Goal: Task Accomplishment & Management: Manage account settings

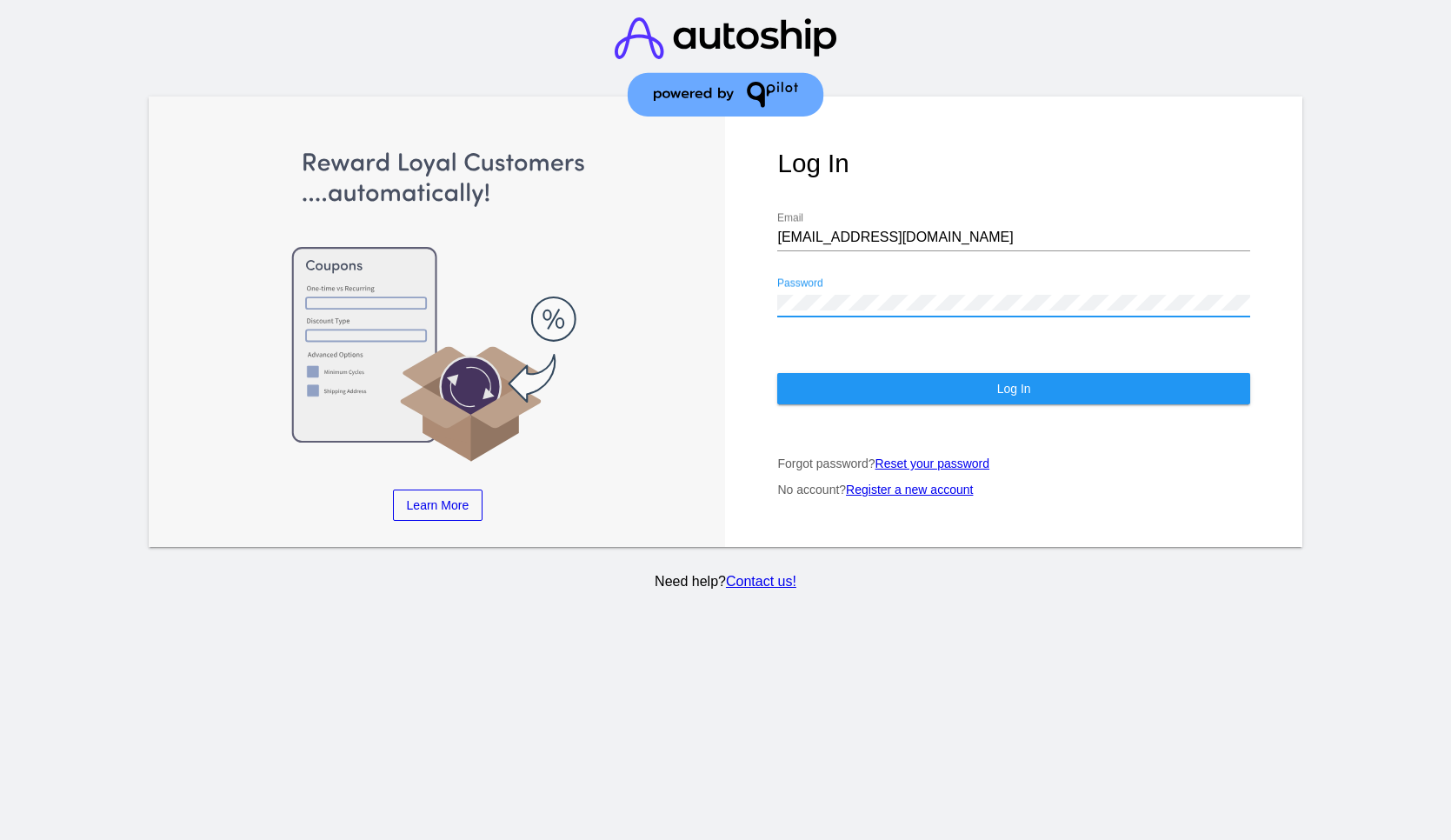
click at [944, 374] on button "Log In" at bounding box center [1013, 388] width 472 height 31
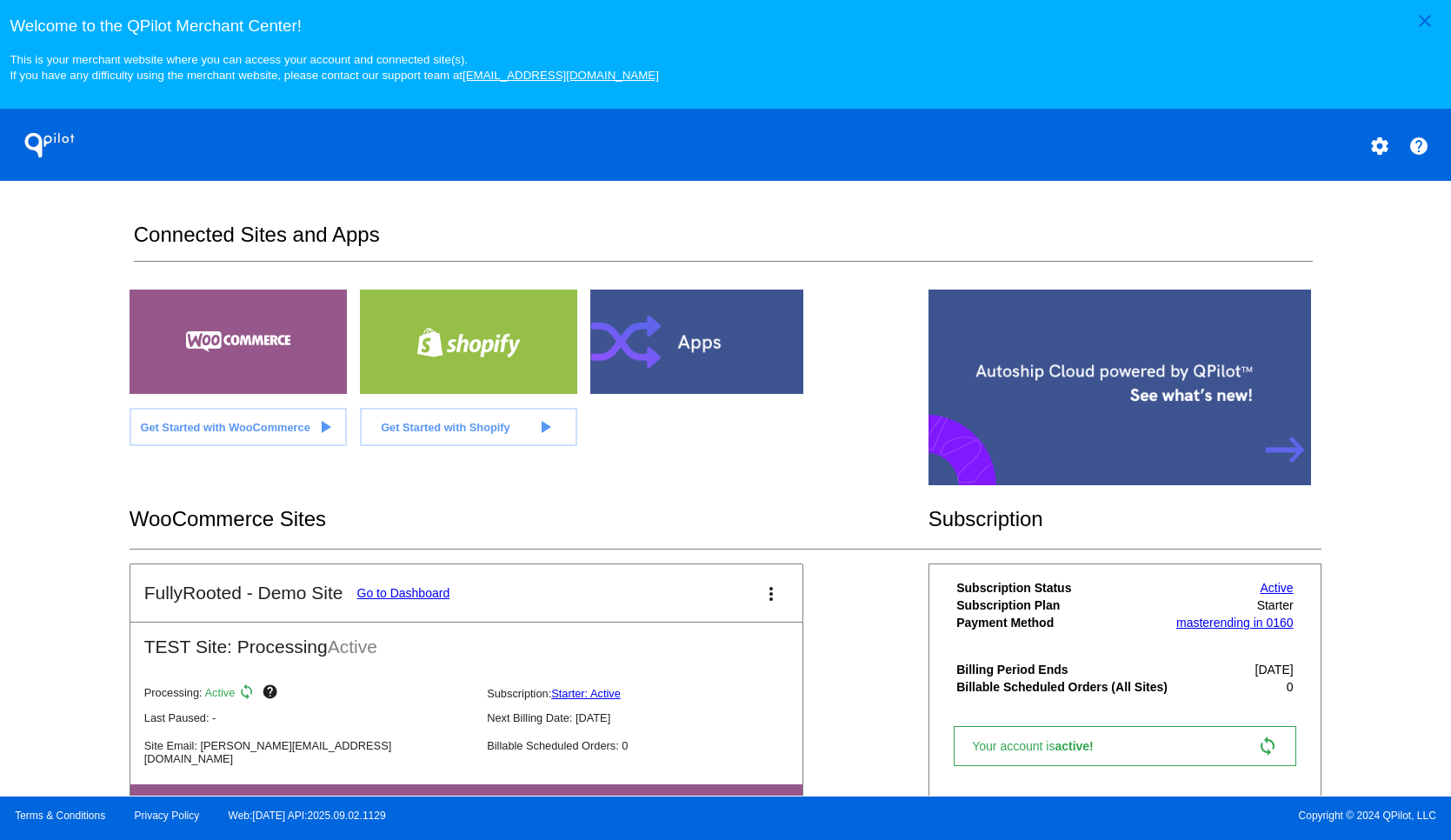
scroll to position [393, 0]
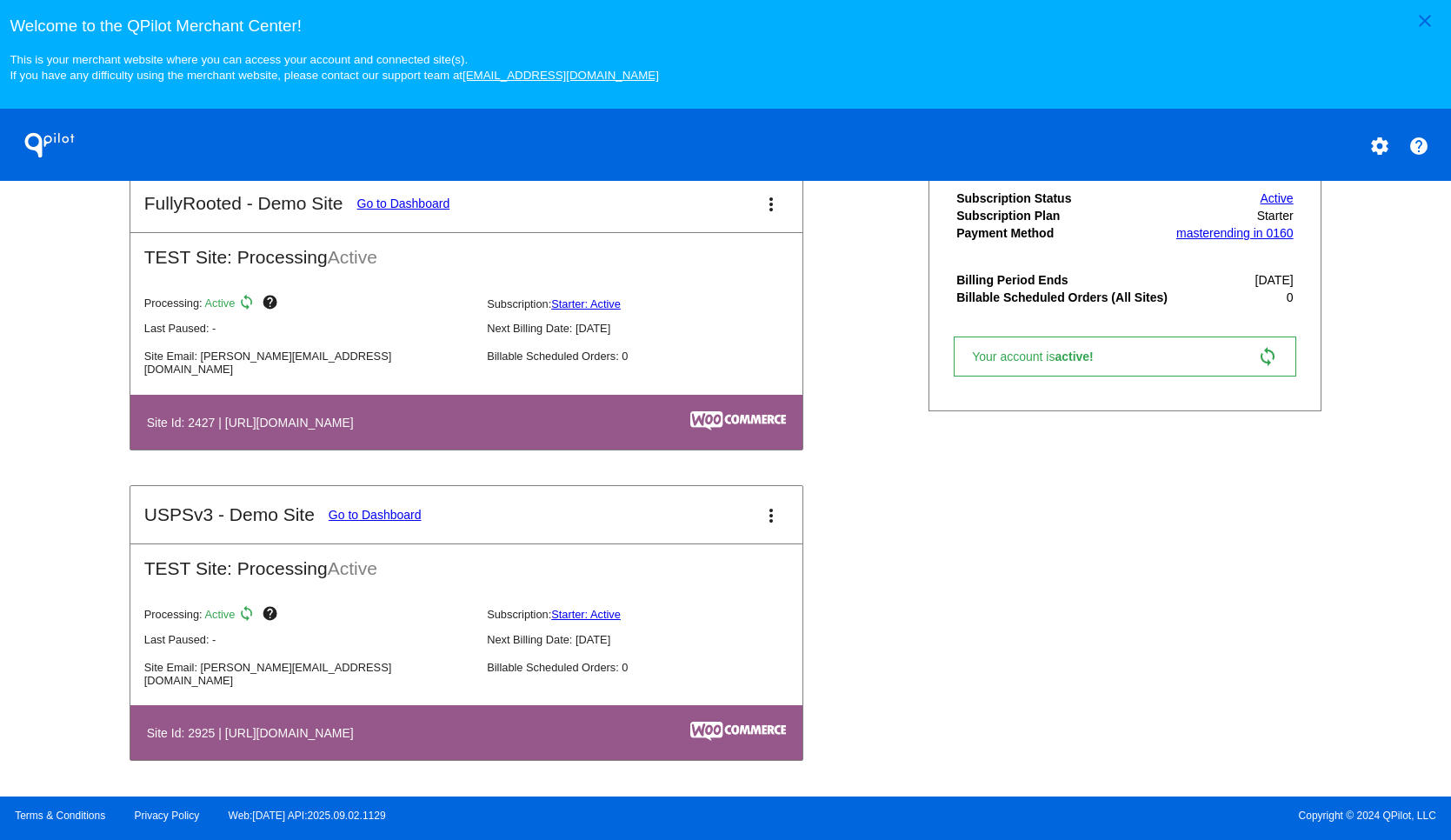
click at [397, 513] on link "Go to Dashboard" at bounding box center [375, 515] width 93 height 14
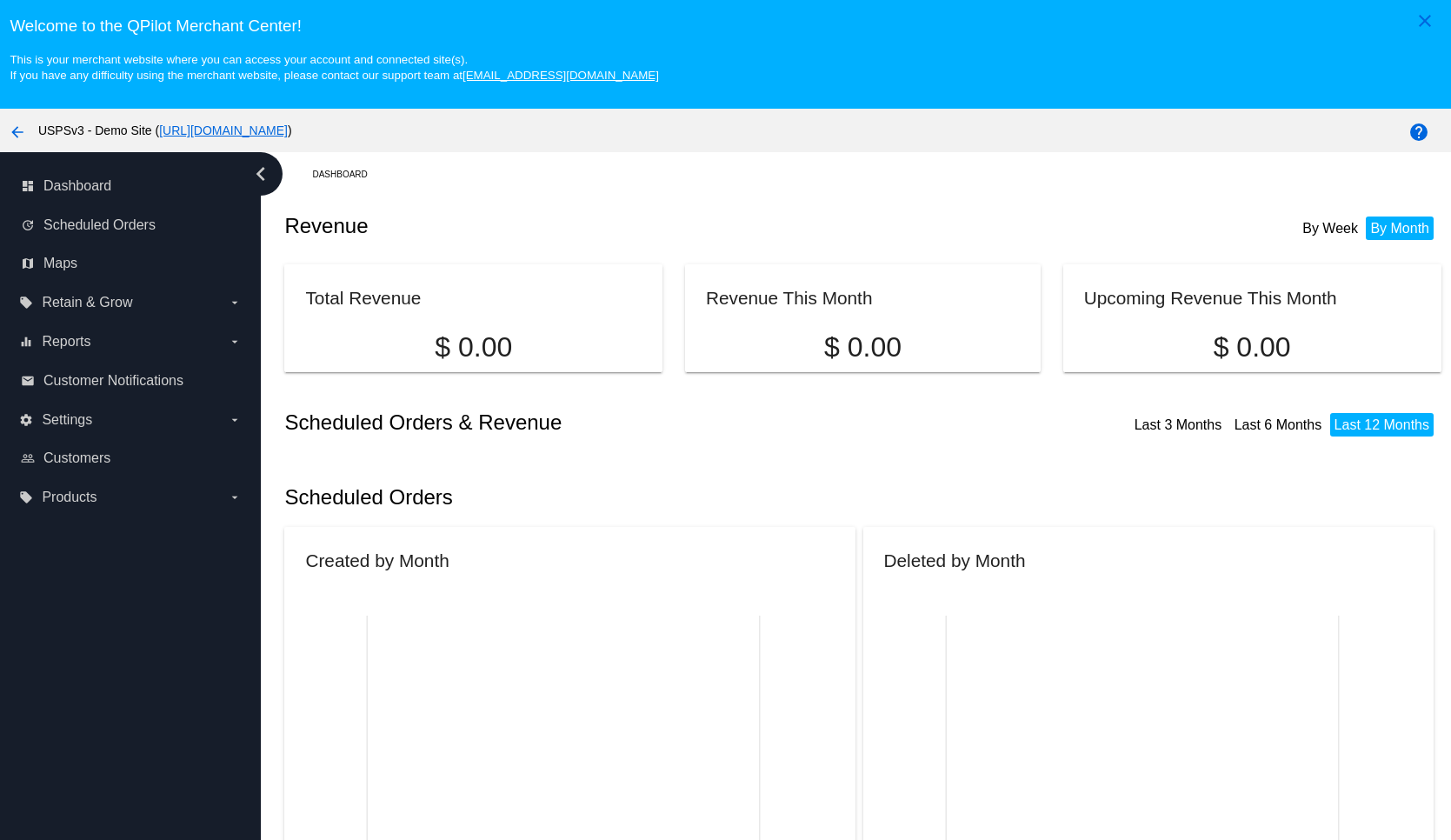
click at [459, 143] on div "arrow_back USPSv3 - Demo Site ( [URL][DOMAIN_NAME] )" at bounding box center [605, 130] width 1209 height 35
click at [288, 137] on link "[URL][DOMAIN_NAME]" at bounding box center [223, 130] width 128 height 14
click at [84, 452] on span "Customers" at bounding box center [77, 458] width 67 height 16
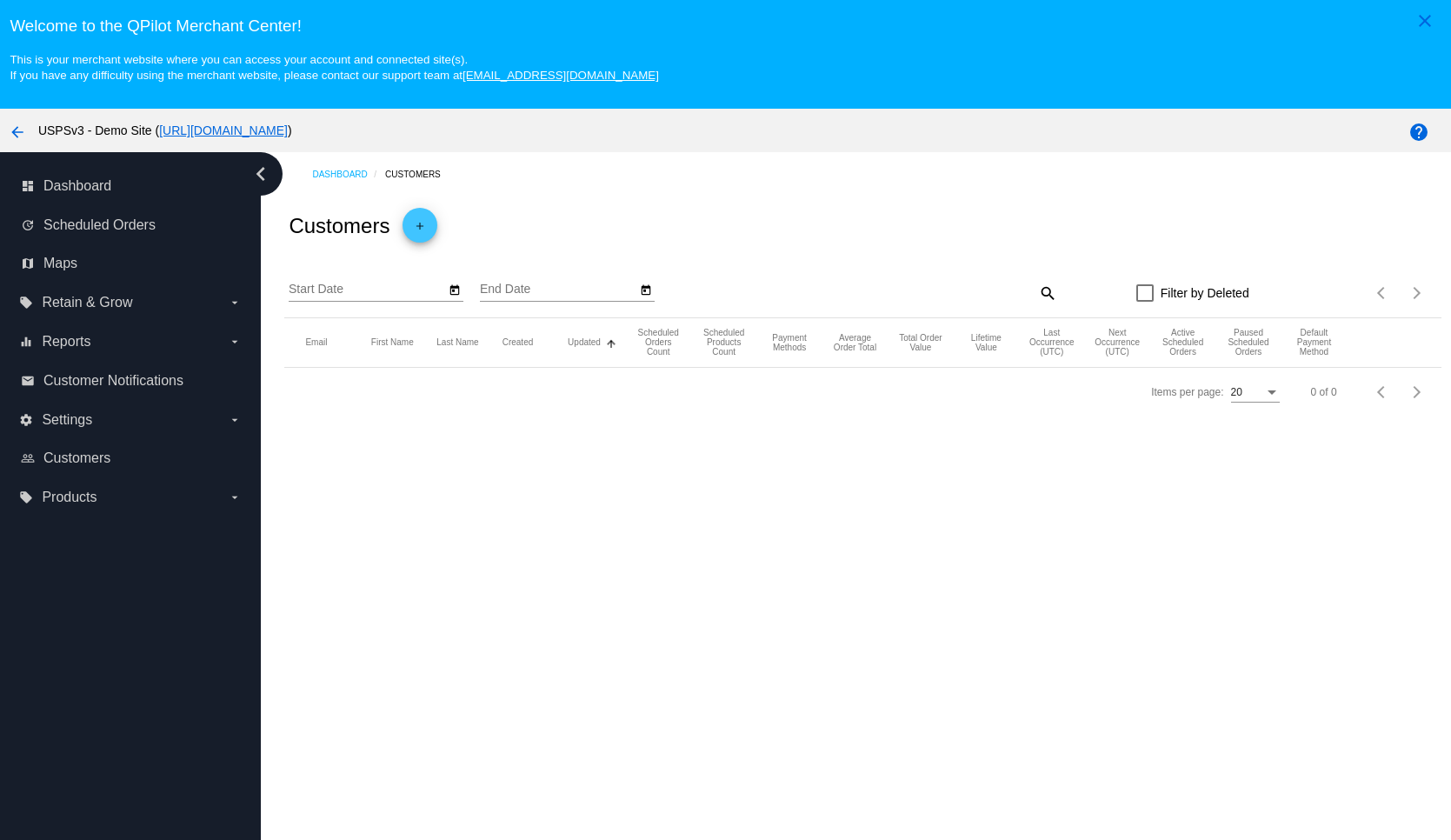
type input "[DATE]"
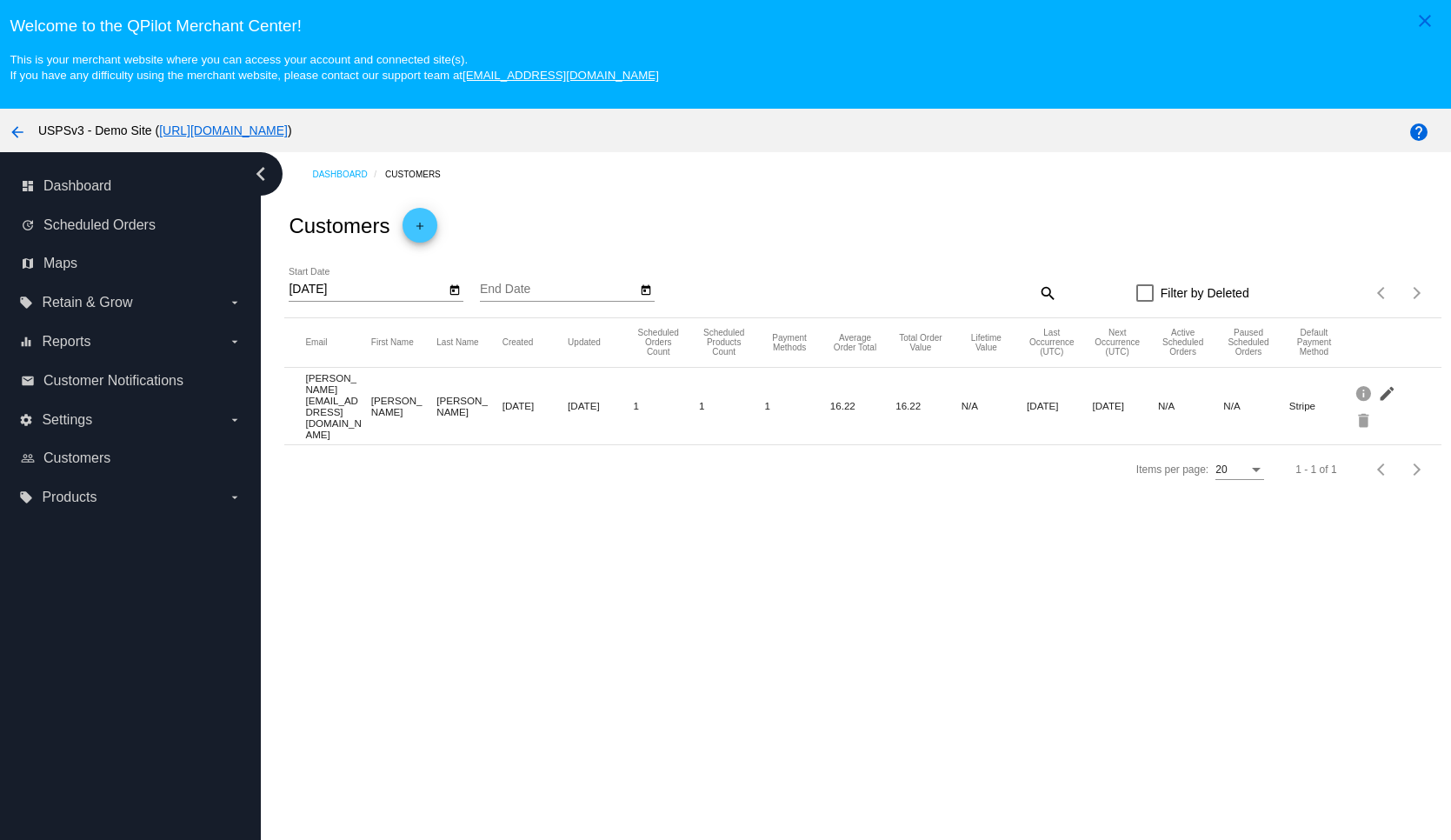
click at [1381, 394] on mat-icon "edit" at bounding box center [1388, 392] width 21 height 27
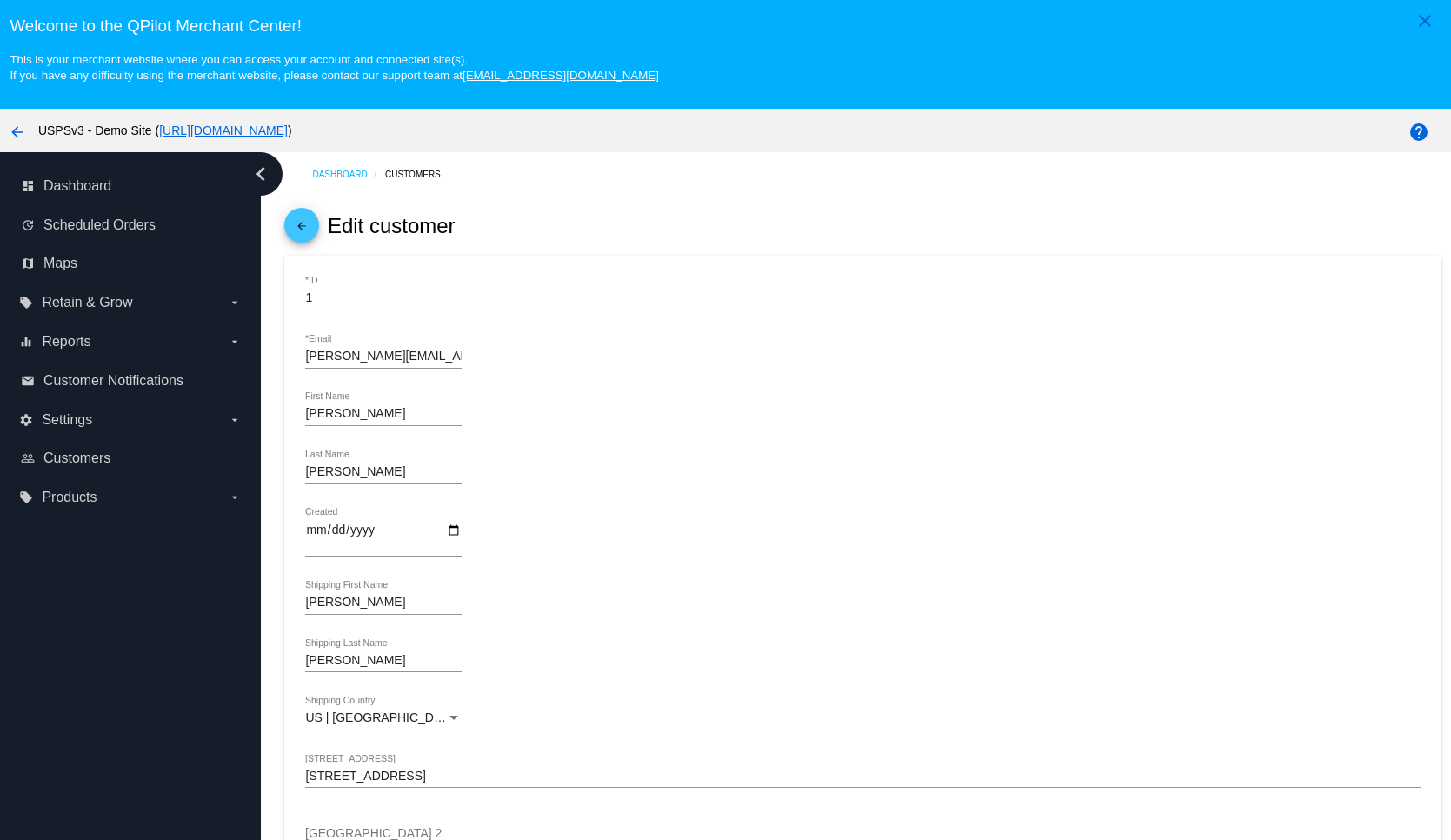
click at [556, 128] on div "arrow_back USPSv3 - Demo Site ( [URL][DOMAIN_NAME] )" at bounding box center [605, 130] width 1209 height 35
drag, startPoint x: 513, startPoint y: 132, endPoint x: 155, endPoint y: 141, distance: 358.1
click at [155, 141] on div "arrow_back USPSv3 - Demo Site ( [URL][DOMAIN_NAME] )" at bounding box center [605, 130] width 1209 height 35
click at [29, 137] on button "arrow_back" at bounding box center [17, 130] width 35 height 35
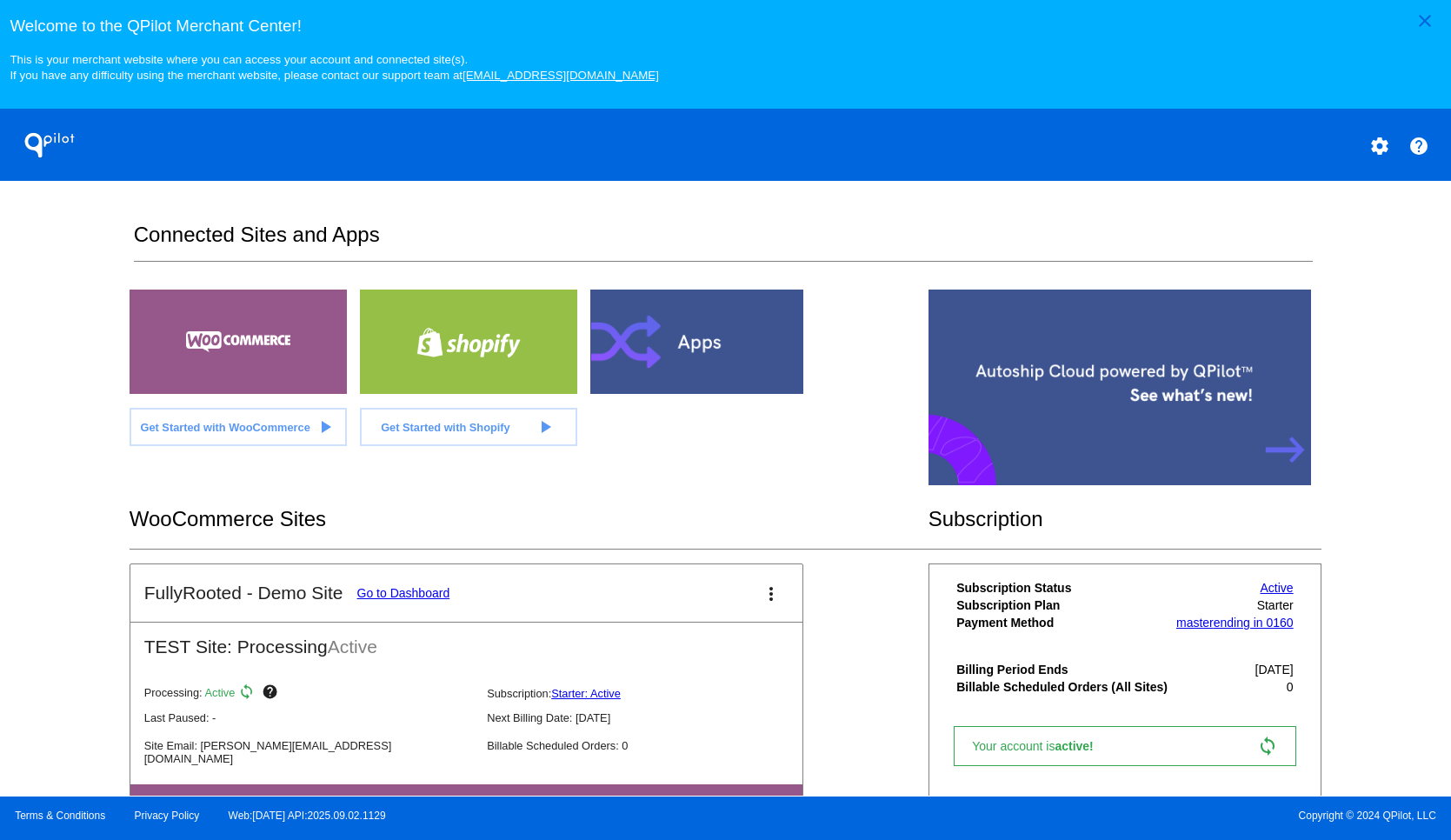
click at [401, 594] on link "Go to Dashboard" at bounding box center [404, 593] width 93 height 14
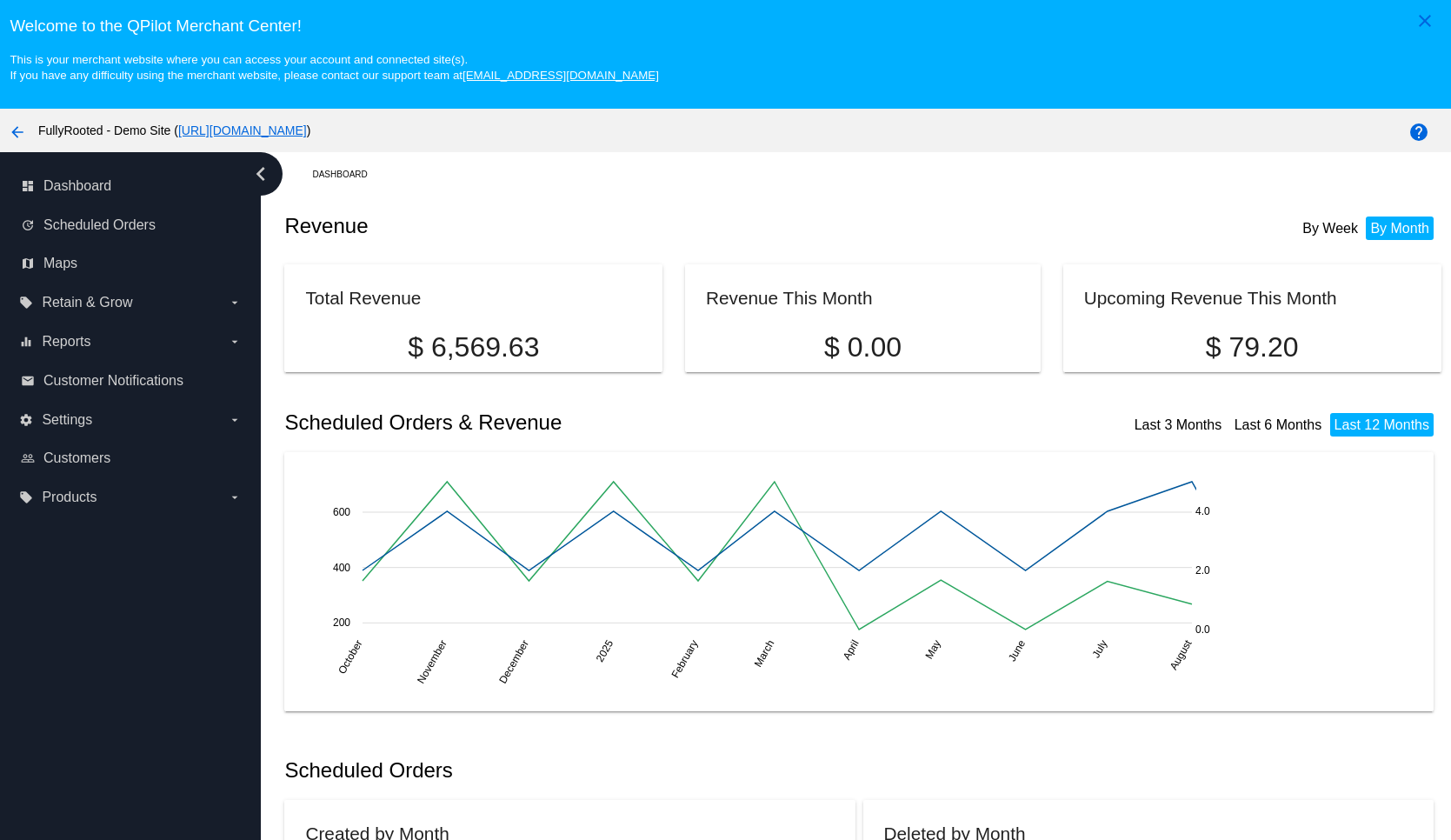
drag, startPoint x: 370, startPoint y: 126, endPoint x: 277, endPoint y: 170, distance: 102.9
click at [182, 145] on div "arrow_back FullyRooted - Demo Site ( [URL][DOMAIN_NAME] )" at bounding box center [605, 130] width 1209 height 35
click at [551, 140] on div "arrow_back FullyRooted - Demo Site ( [URL][DOMAIN_NAME] )" at bounding box center [605, 130] width 1209 height 35
click at [18, 139] on mat-icon "arrow_back" at bounding box center [17, 132] width 21 height 21
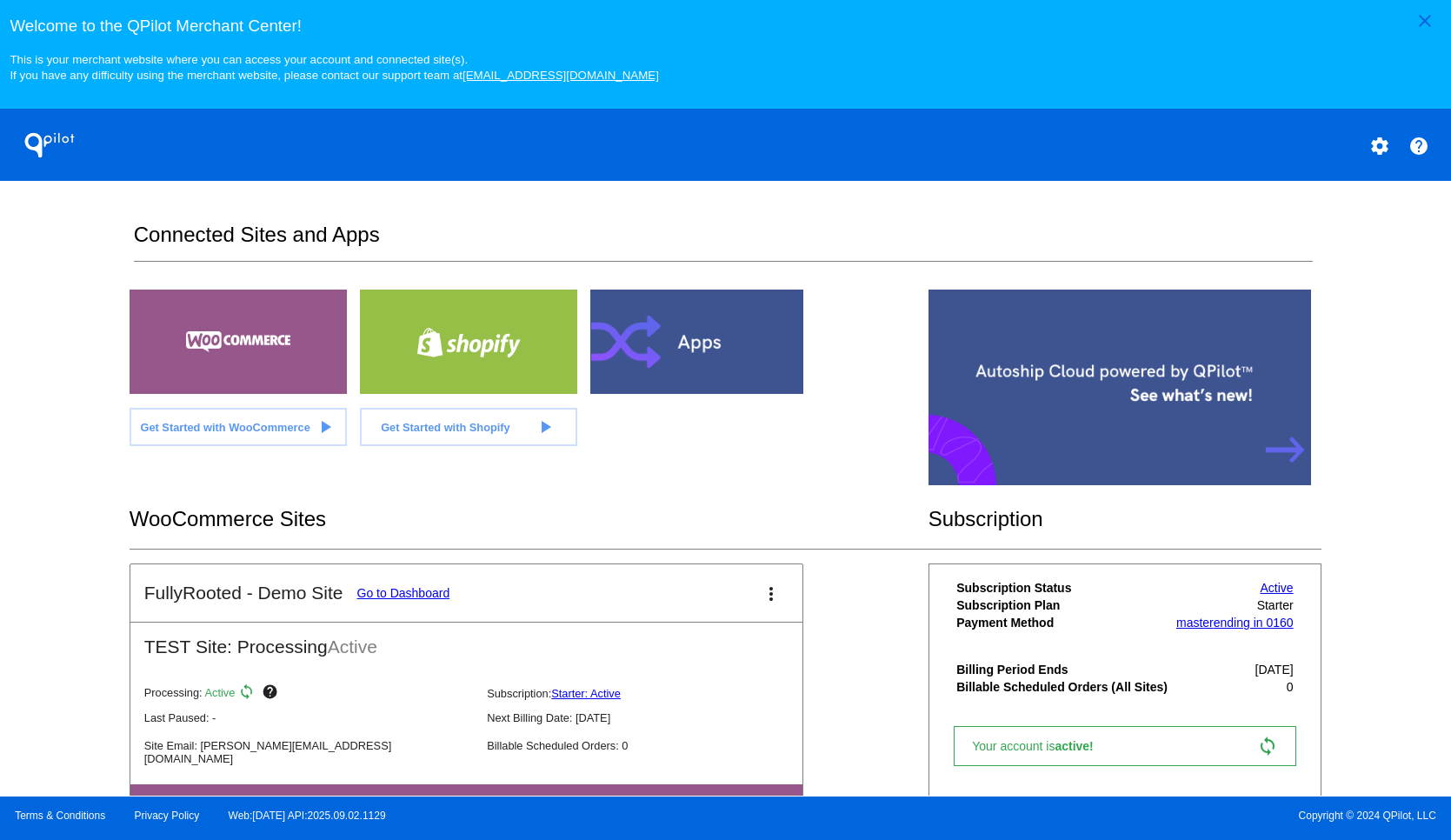
scroll to position [393, 0]
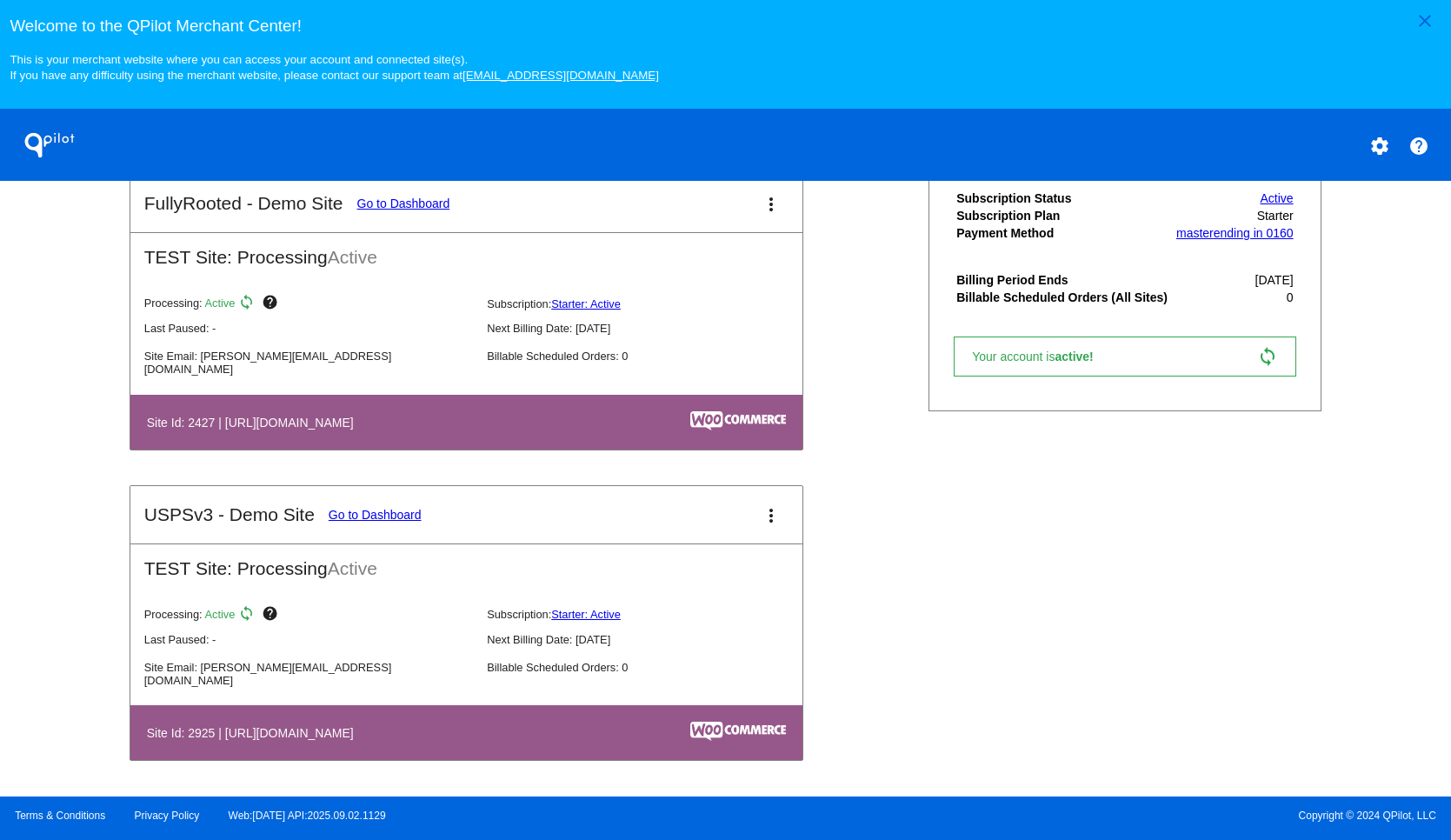
click at [404, 514] on link "Go to Dashboard" at bounding box center [375, 515] width 93 height 14
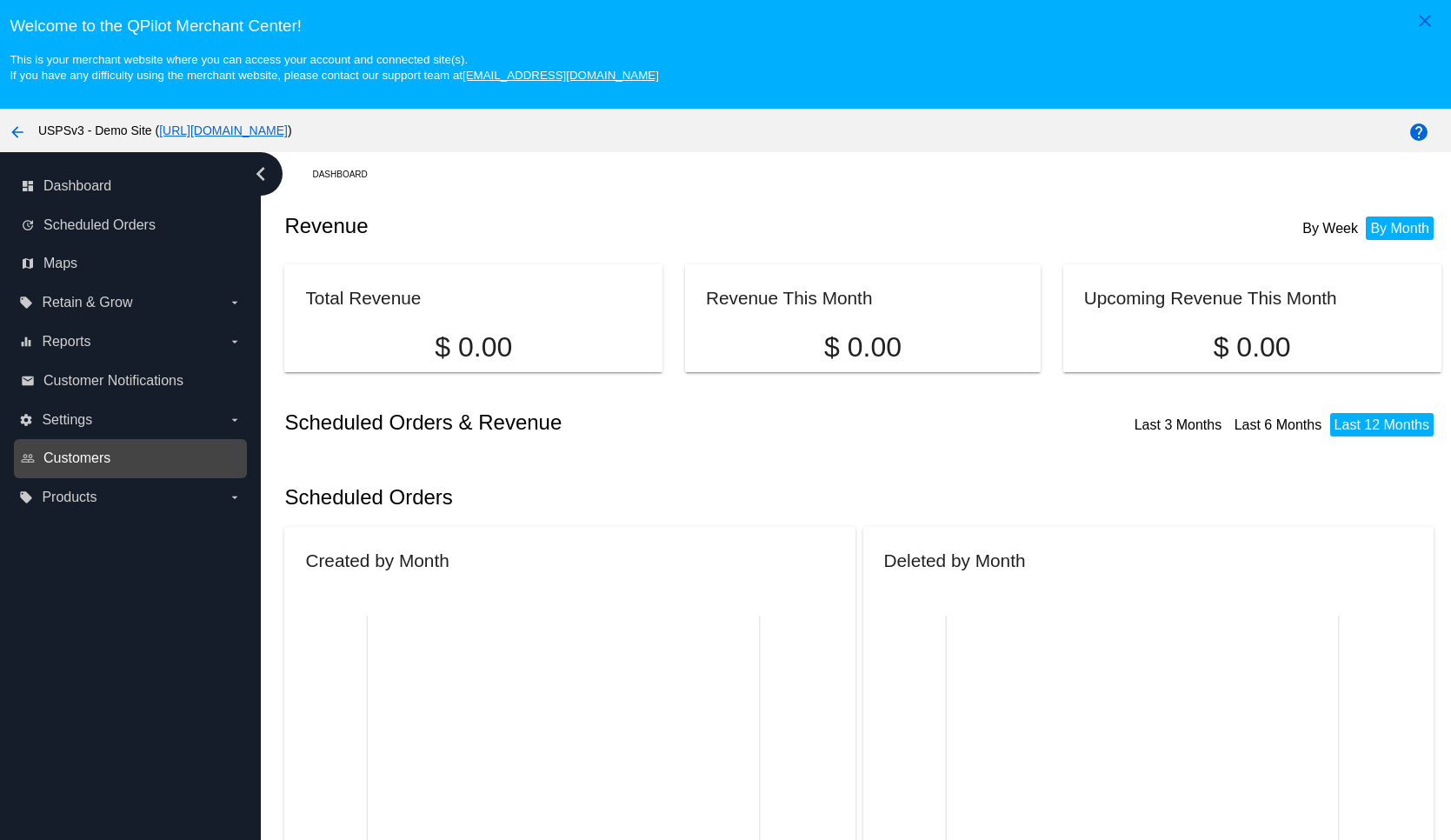
click at [85, 460] on span "Customers" at bounding box center [77, 458] width 67 height 16
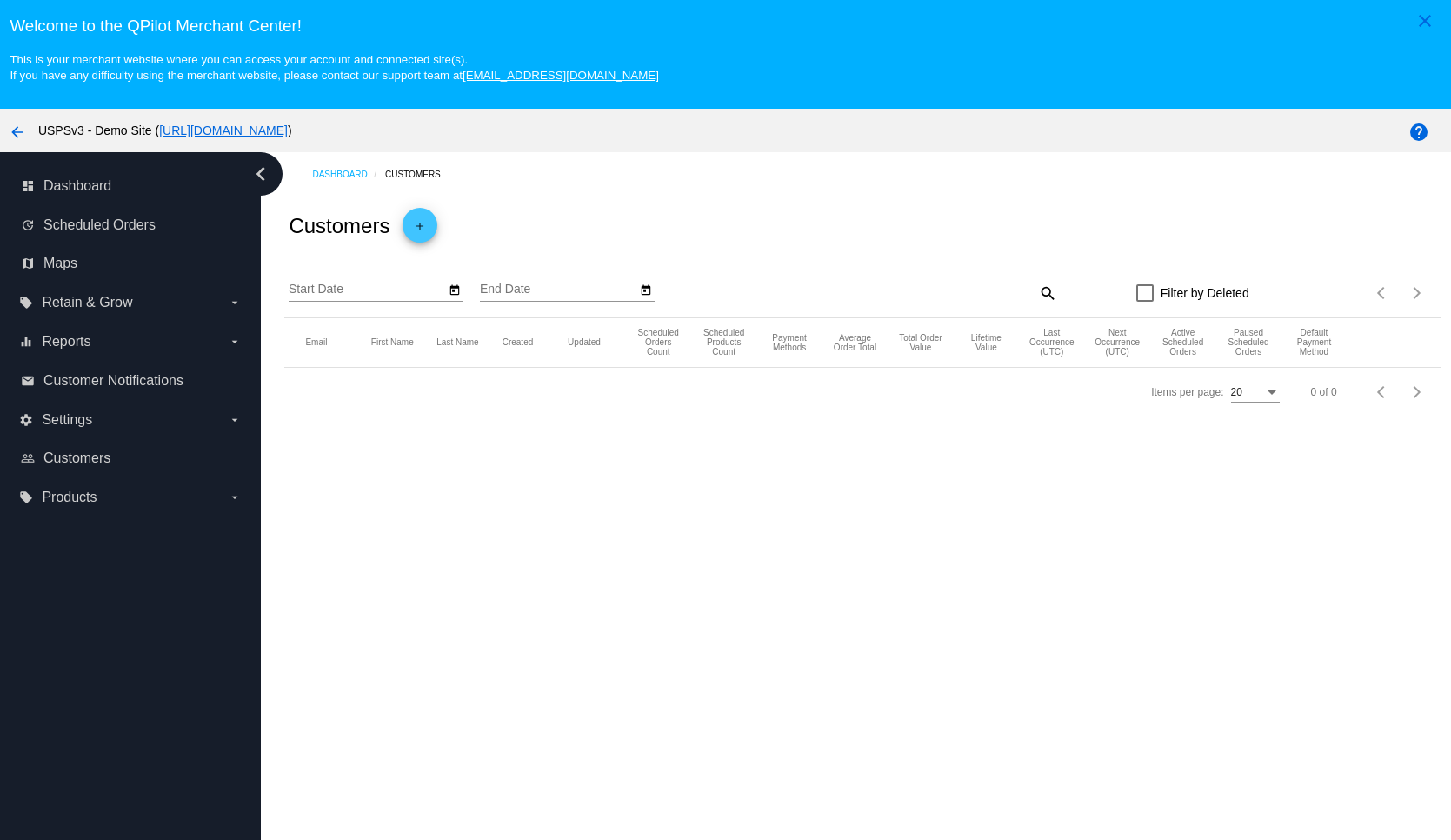
type input "[DATE]"
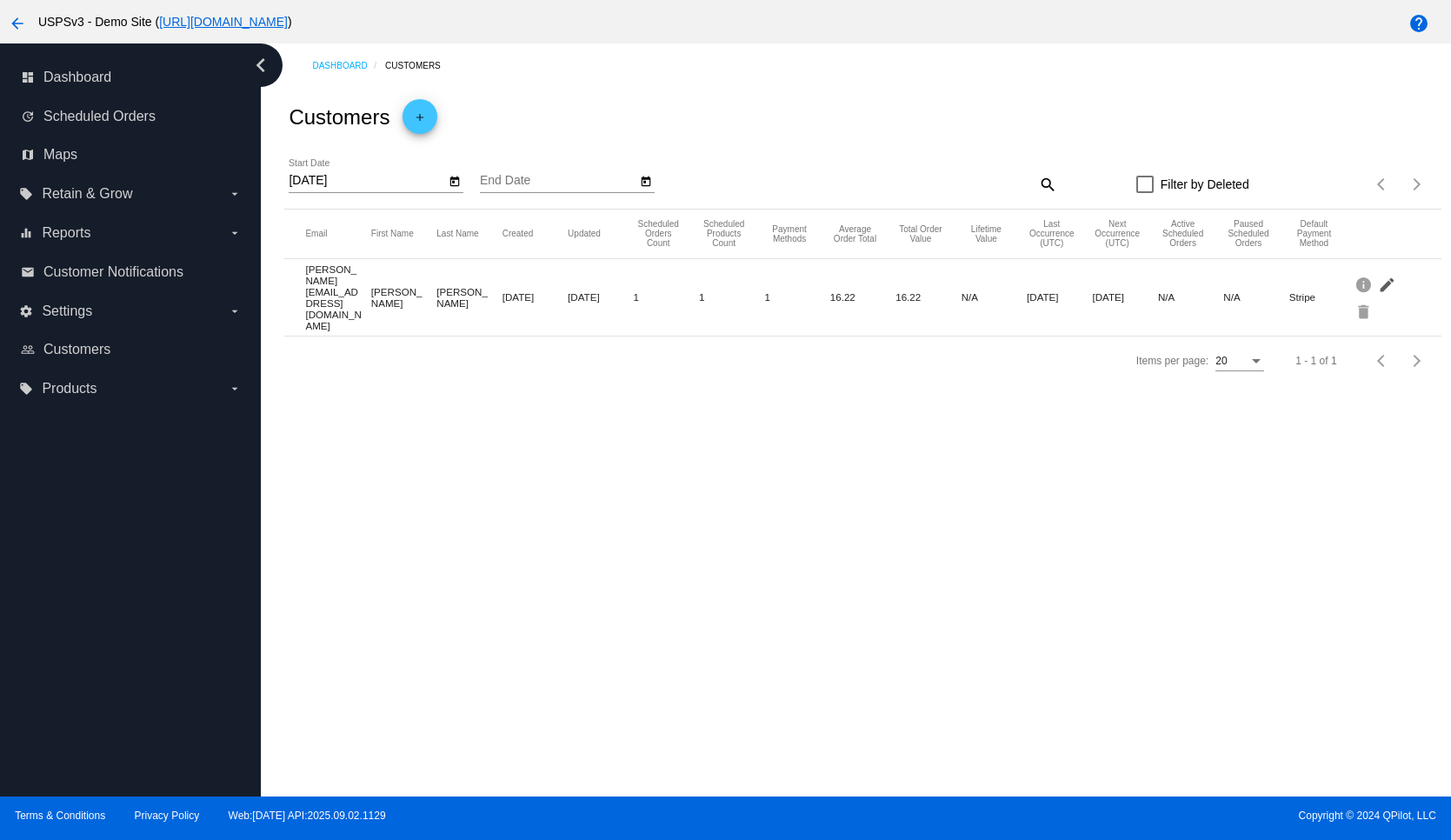
click at [1378, 281] on mat-icon "edit" at bounding box center [1388, 284] width 21 height 27
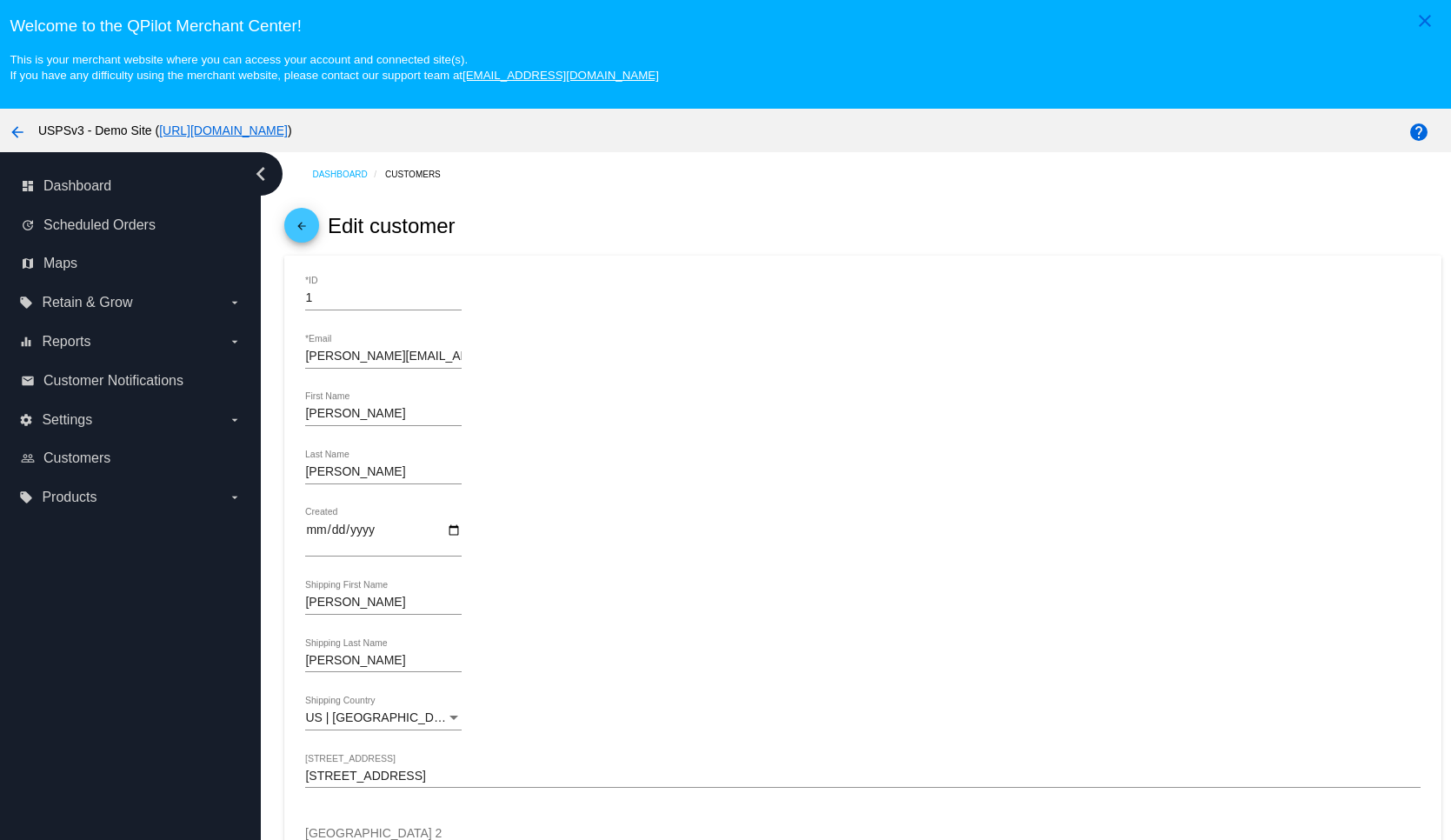
click at [288, 128] on link "[URL][DOMAIN_NAME]" at bounding box center [223, 130] width 128 height 14
